Goal: Information Seeking & Learning: Learn about a topic

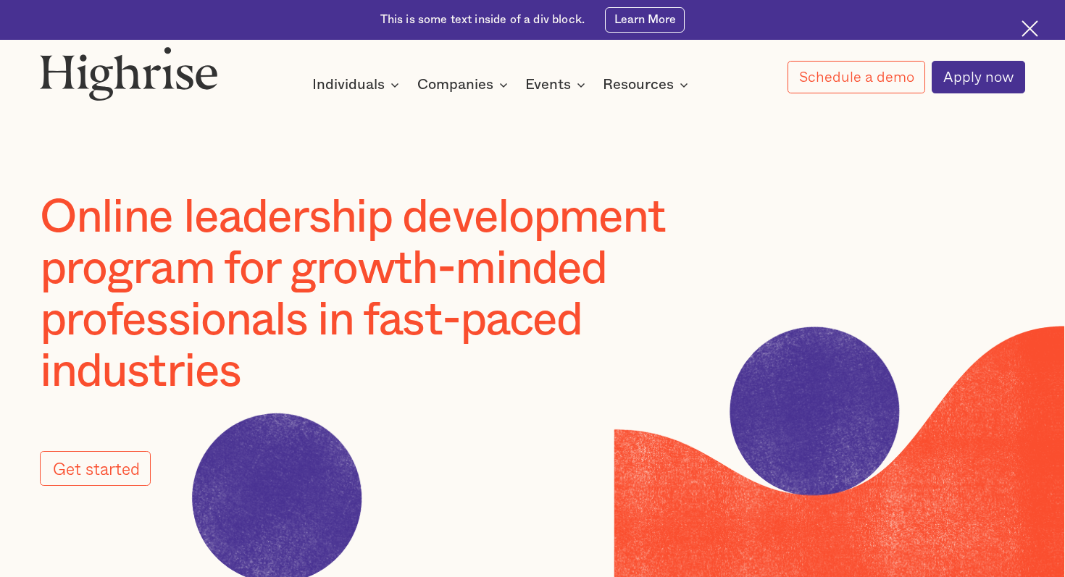
click at [1040, 33] on div at bounding box center [1032, 30] width 20 height 20
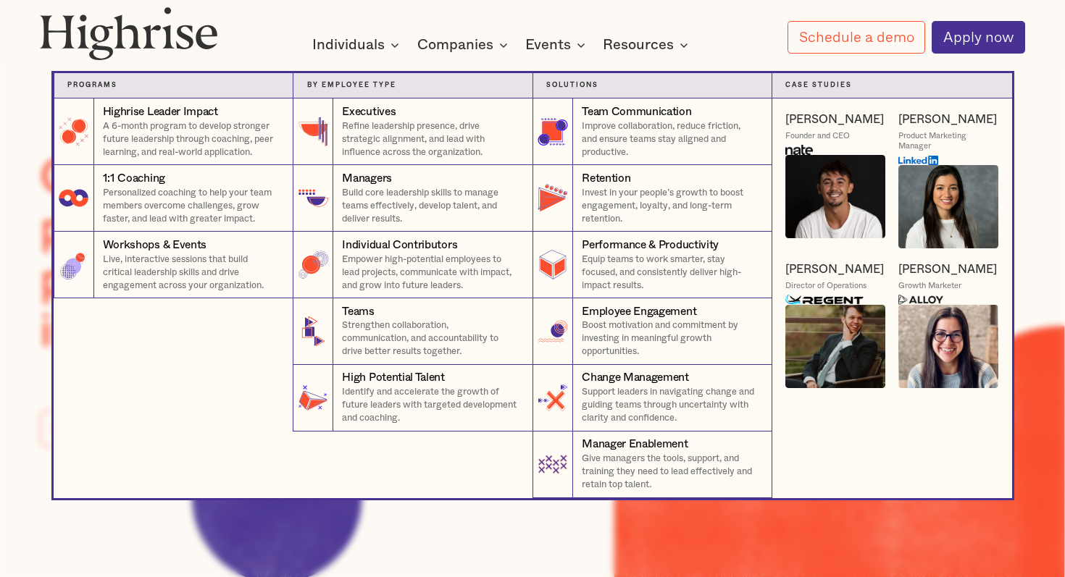
click at [916, 206] on img at bounding box center [948, 206] width 100 height 83
click at [935, 117] on div "[PERSON_NAME]" at bounding box center [947, 119] width 99 height 15
click at [952, 220] on img at bounding box center [948, 206] width 100 height 83
click at [475, 242] on div "Individual Contributors" at bounding box center [430, 246] width 177 height 16
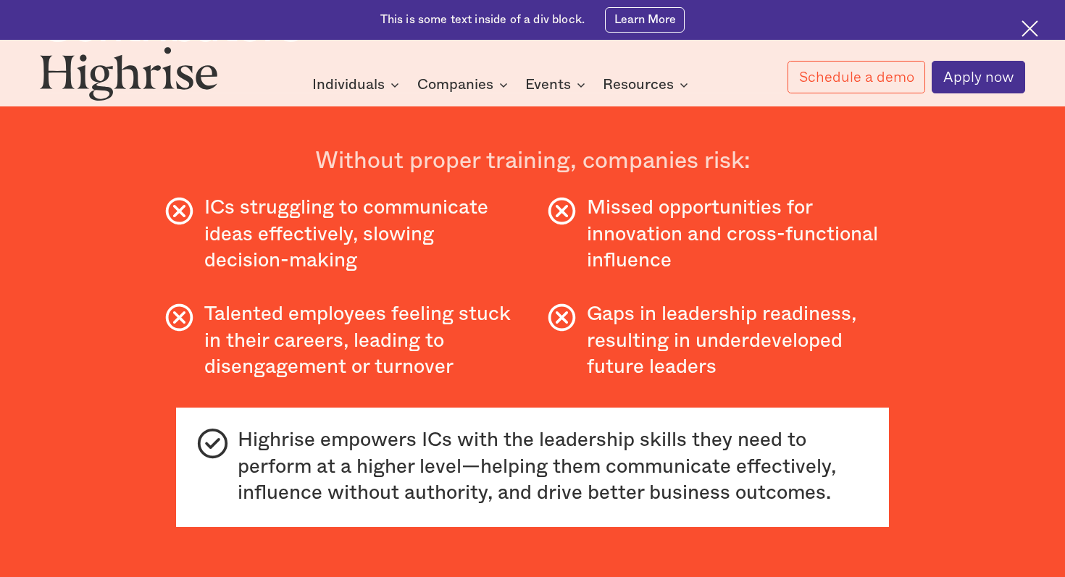
scroll to position [1139, 0]
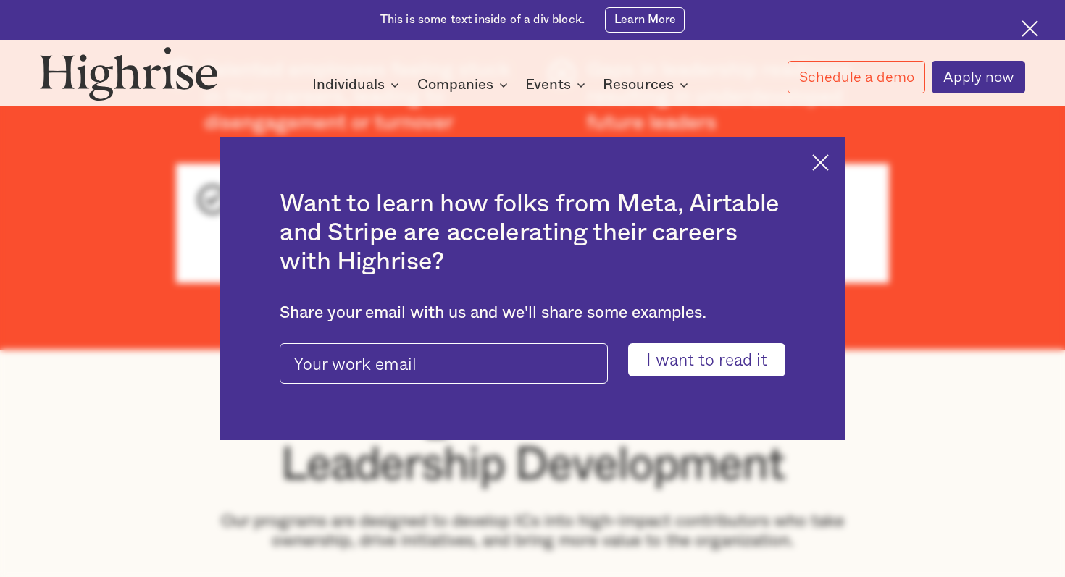
click at [815, 159] on img at bounding box center [820, 162] width 17 height 17
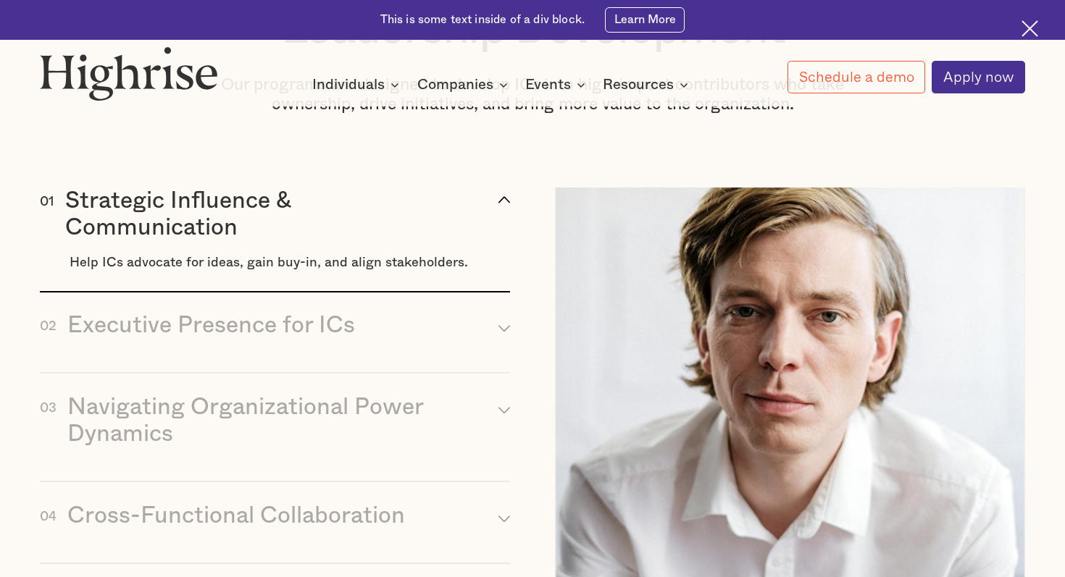
scroll to position [1577, 0]
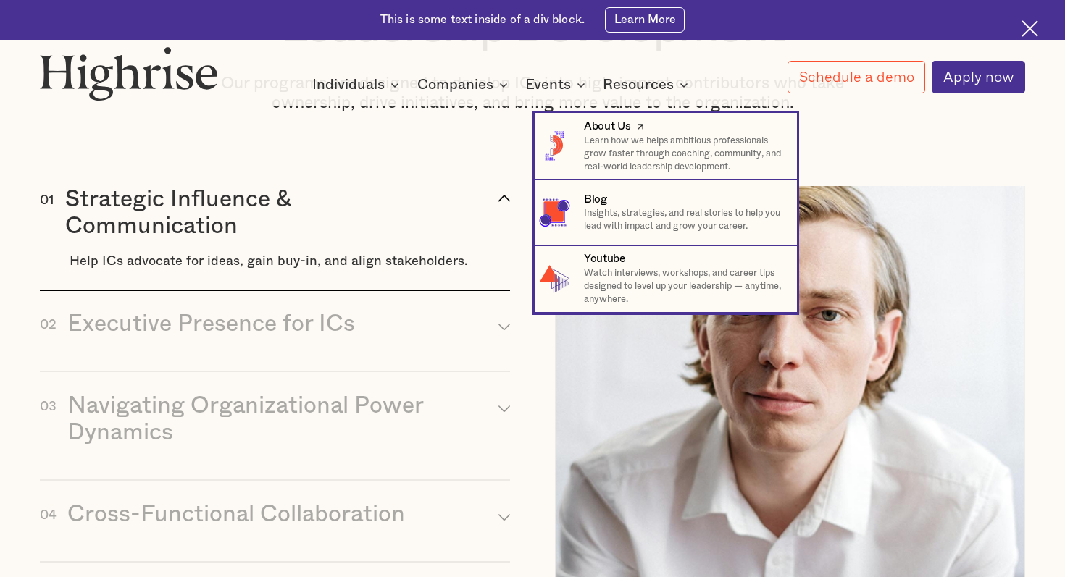
click at [646, 131] on icon at bounding box center [640, 126] width 14 height 17
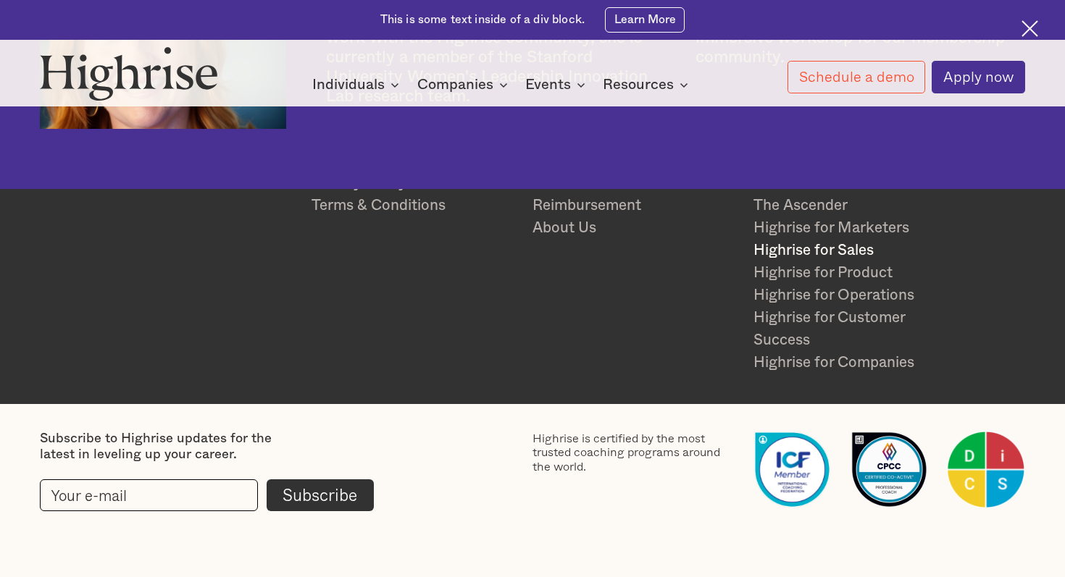
scroll to position [3562, 0]
click at [572, 183] on link "FAQ" at bounding box center [634, 183] width 204 height 22
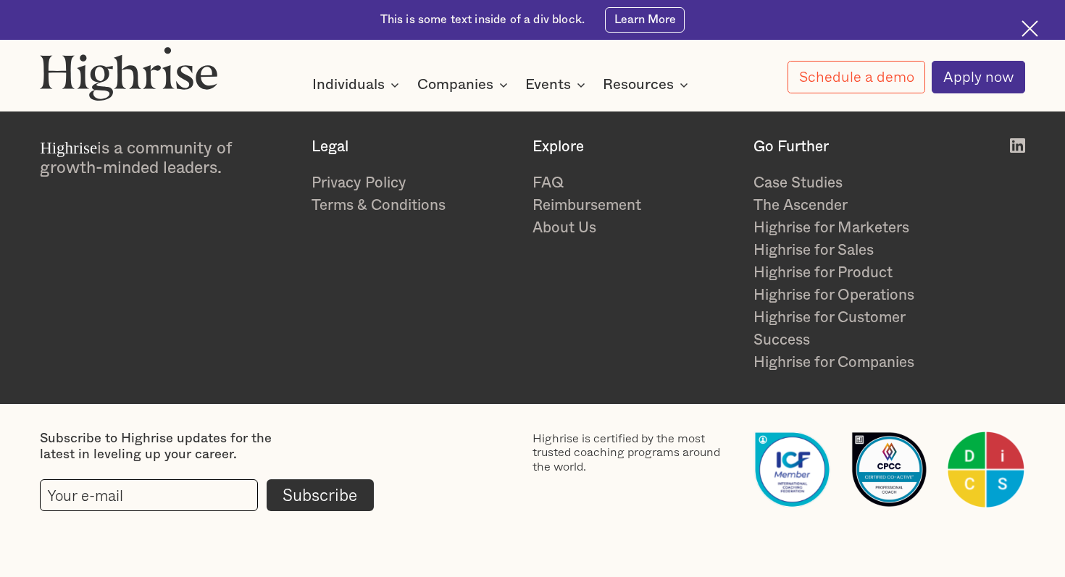
scroll to position [5229, 0]
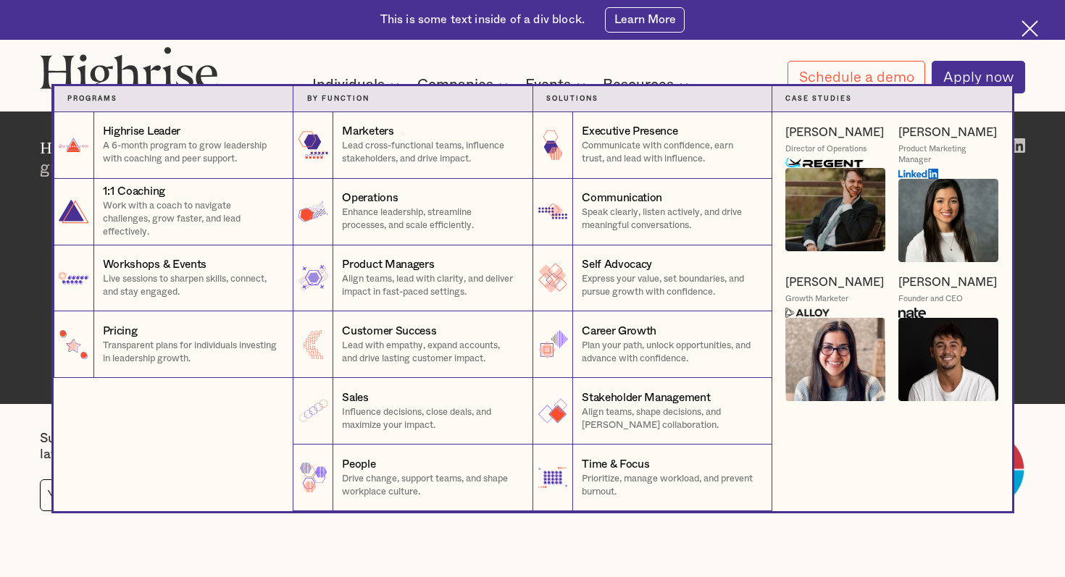
drag, startPoint x: 357, startPoint y: 84, endPoint x: 402, endPoint y: 325, distance: 245.4
click at [402, 93] on div "Individuals Programs 1 Highrise Leader A 6-month program to grow leadership wit…" at bounding box center [357, 84] width 91 height 19
click at [432, 417] on p "Influence decisions, close deals, and maximize your impact." at bounding box center [430, 419] width 177 height 26
